Goal: Task Accomplishment & Management: Use online tool/utility

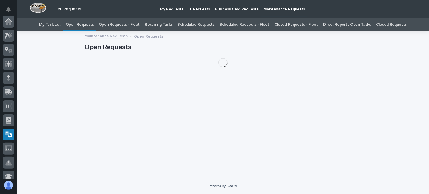
scroll to position [113, 0]
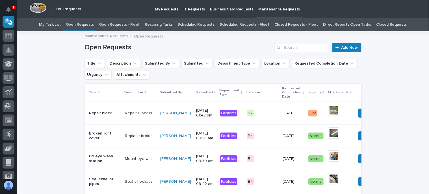
click at [138, 24] on link "Open Requests - Fleet" at bounding box center [119, 24] width 41 height 13
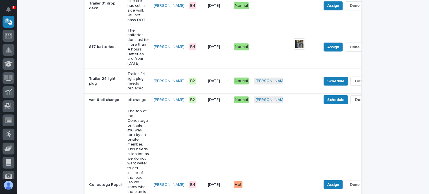
scroll to position [311, 0]
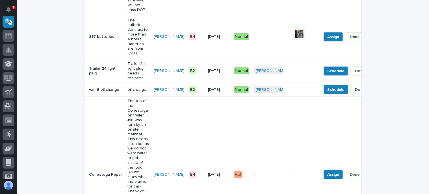
click at [355, 93] on span "Done" at bounding box center [360, 89] width 10 height 7
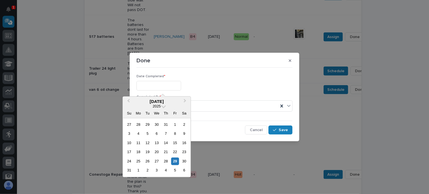
click at [179, 88] on input "text" at bounding box center [158, 86] width 45 height 10
click at [174, 162] on div "29" at bounding box center [175, 162] width 8 height 8
type input "**********"
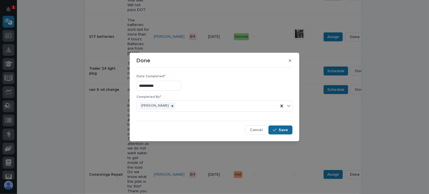
click at [284, 130] on span "Save" at bounding box center [283, 130] width 9 height 5
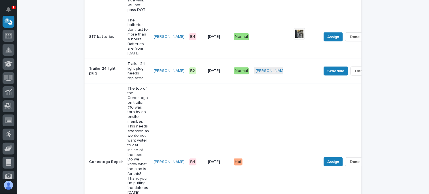
scroll to position [303, 0]
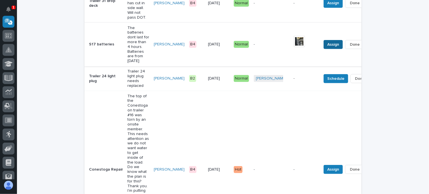
click at [327, 46] on span "Assign" at bounding box center [333, 44] width 12 height 7
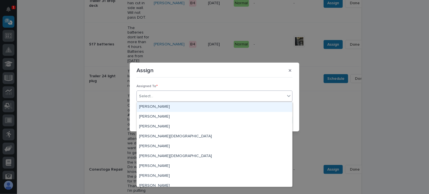
click at [164, 96] on div "Select..." at bounding box center [211, 96] width 148 height 9
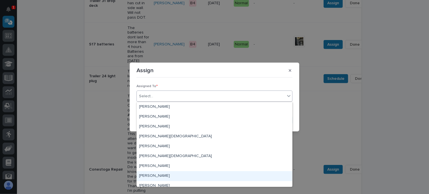
click at [164, 173] on div "[PERSON_NAME]" at bounding box center [214, 176] width 155 height 10
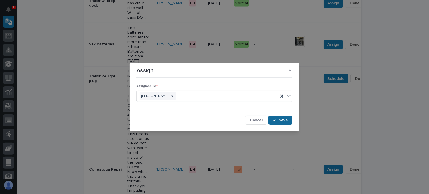
click at [287, 120] on span "Save" at bounding box center [283, 120] width 9 height 5
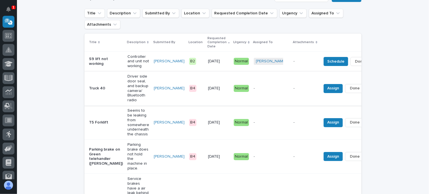
scroll to position [21, 0]
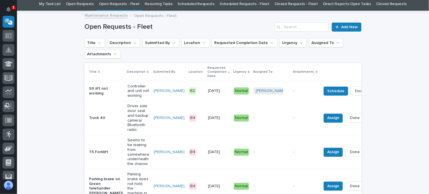
click at [139, 15] on p "Open Requests - Fleet" at bounding box center [155, 15] width 43 height 6
click at [94, 1] on link "Open Requests" at bounding box center [80, 3] width 28 height 13
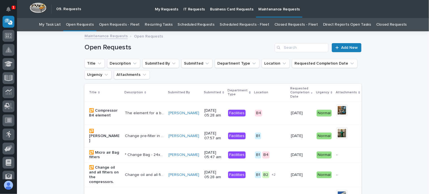
click at [129, 25] on link "Open Requests - Fleet" at bounding box center [119, 24] width 41 height 13
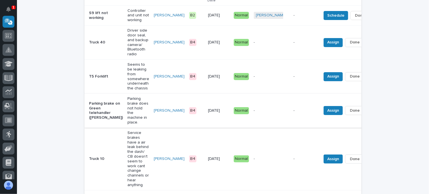
scroll to position [113, 0]
